Goal: Navigation & Orientation: Understand site structure

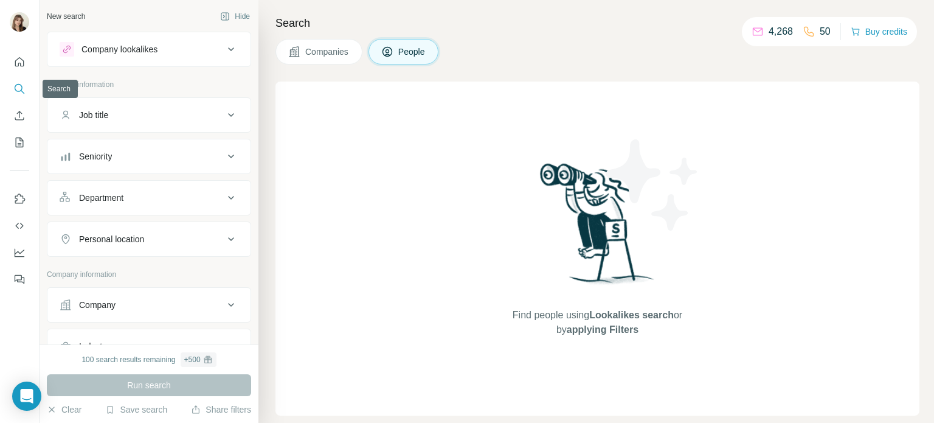
click at [21, 90] on icon "Search" at bounding box center [23, 92] width 4 height 4
click at [13, 91] on icon "Search" at bounding box center [19, 89] width 12 height 12
click at [19, 55] on button "Quick start" at bounding box center [19, 62] width 19 height 22
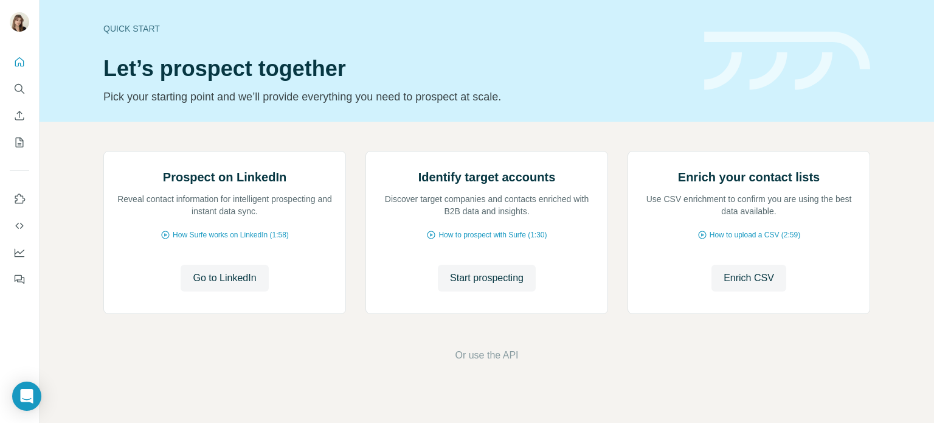
drag, startPoint x: 0, startPoint y: 0, endPoint x: 13, endPoint y: 80, distance: 80.7
click at [13, 80] on button "Search" at bounding box center [19, 89] width 19 height 22
click at [19, 89] on icon "Search" at bounding box center [19, 89] width 12 height 12
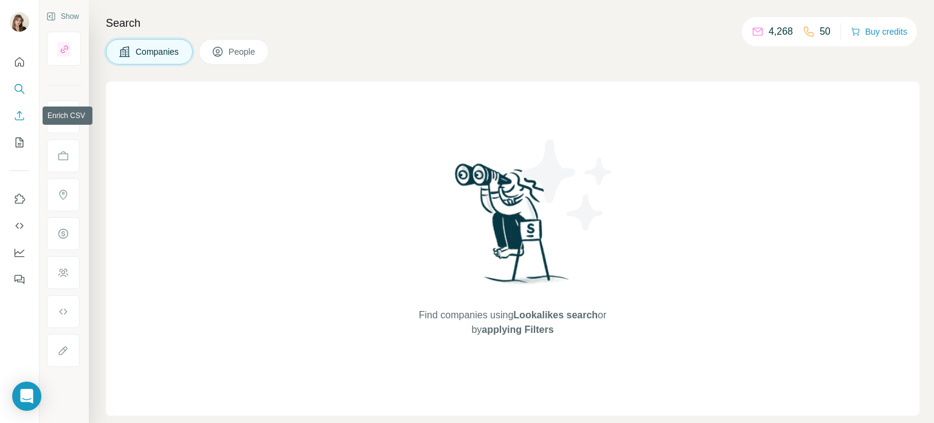
click at [21, 116] on icon "Enrich CSV" at bounding box center [19, 115] width 12 height 12
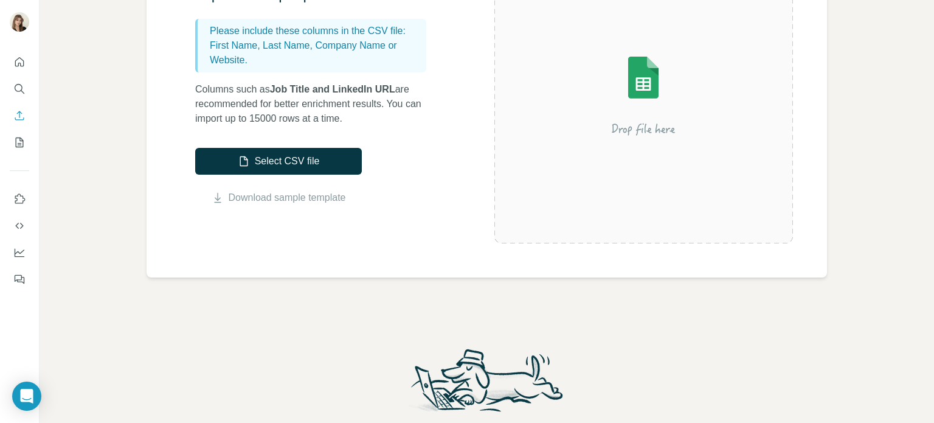
scroll to position [61, 0]
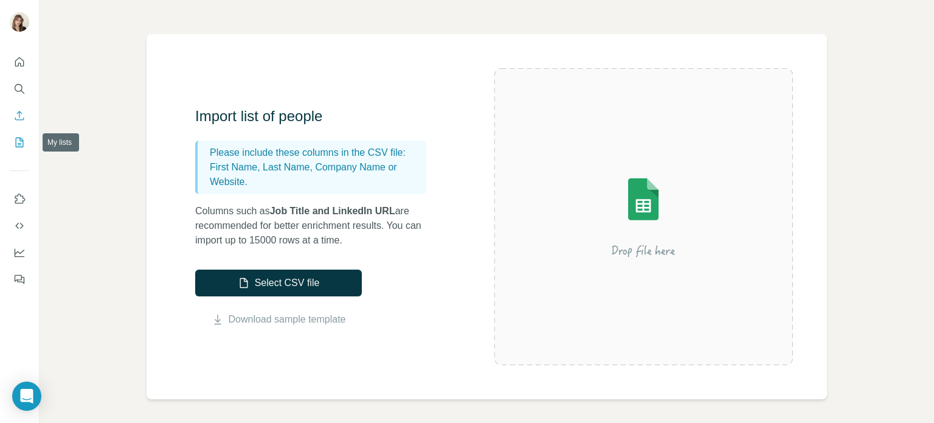
click at [26, 146] on button "My lists" at bounding box center [19, 142] width 19 height 22
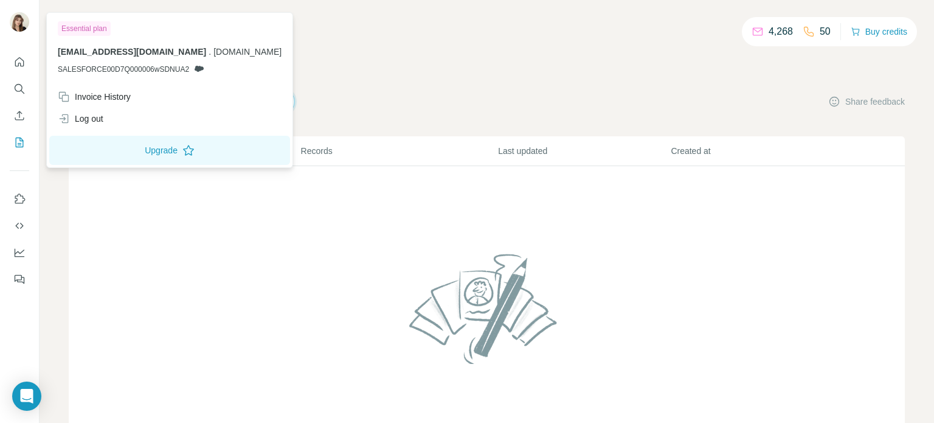
click at [19, 12] on img at bounding box center [19, 21] width 19 height 19
click at [10, 9] on div at bounding box center [21, 24] width 35 height 40
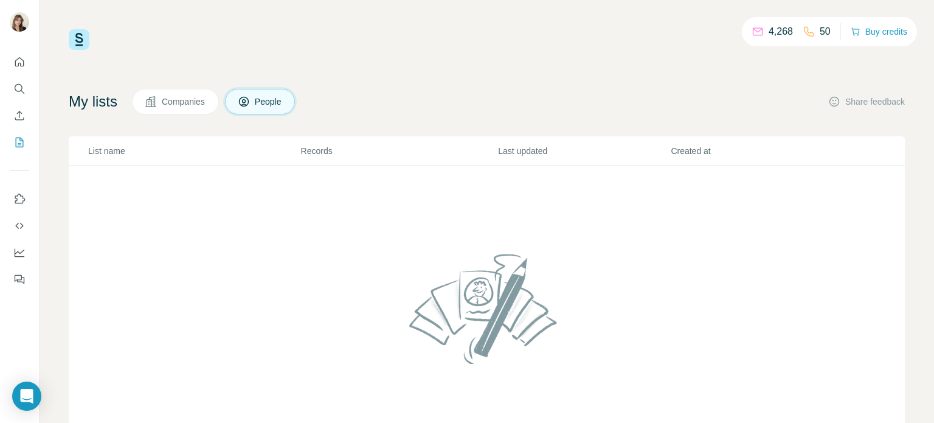
click at [13, 21] on img at bounding box center [19, 21] width 19 height 19
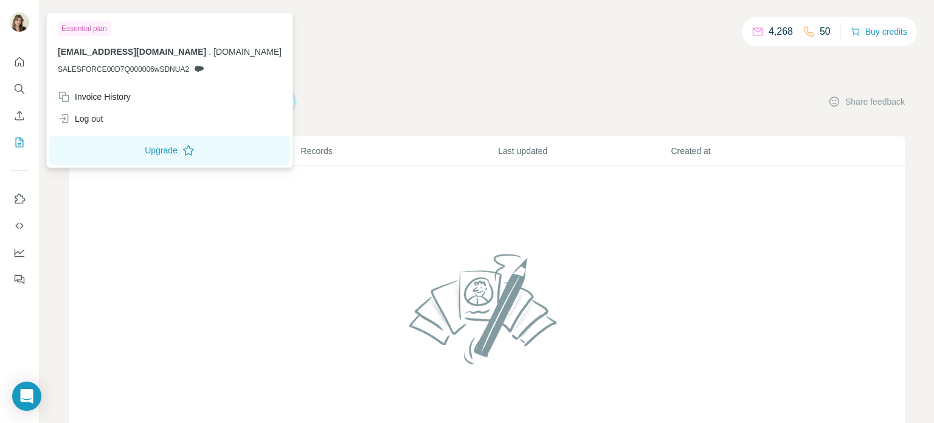
click at [17, 31] on div at bounding box center [19, 23] width 19 height 22
click at [26, 199] on button "Use Surfe on LinkedIn" at bounding box center [19, 199] width 19 height 22
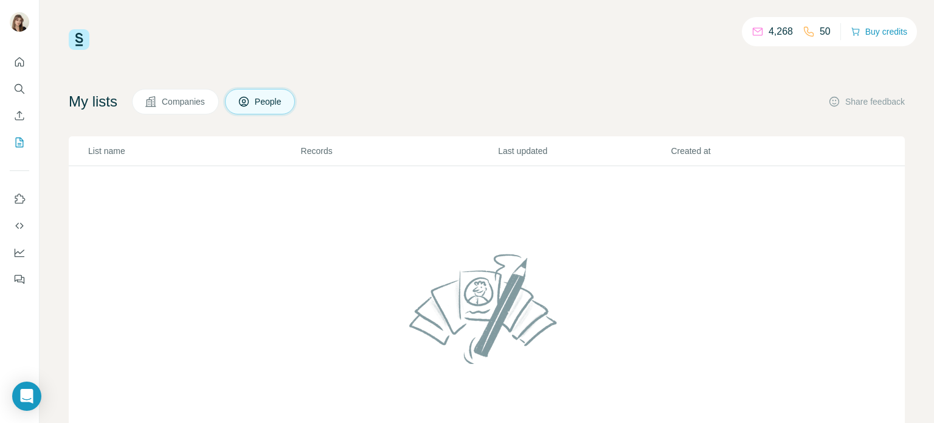
click at [193, 109] on button "Companies" at bounding box center [175, 102] width 87 height 26
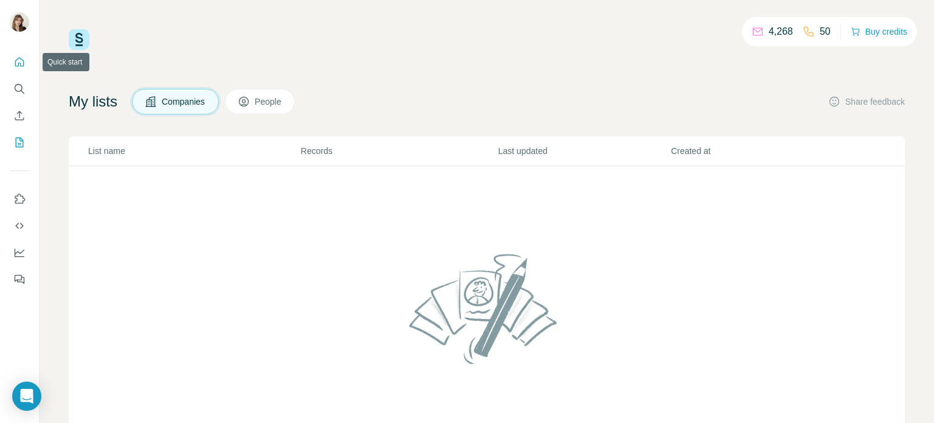
click at [21, 54] on button "Quick start" at bounding box center [19, 62] width 19 height 22
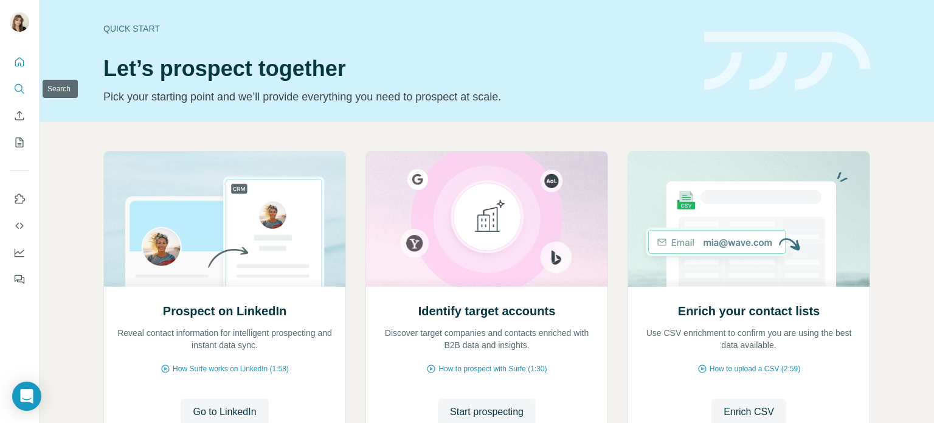
click at [23, 80] on button "Search" at bounding box center [19, 89] width 19 height 22
